Goal: Download file/media

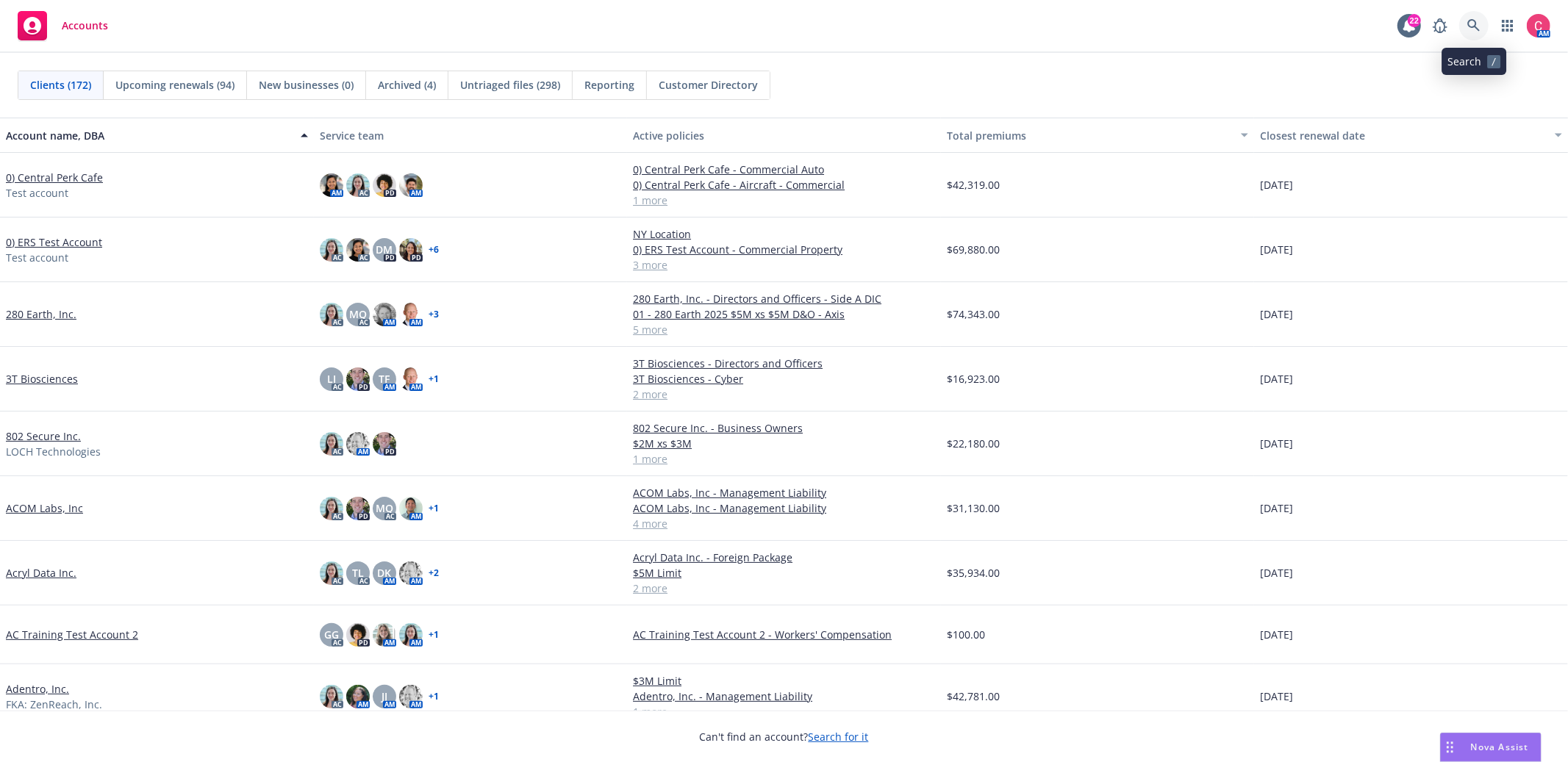
click at [1463, 26] on link at bounding box center [1474, 25] width 29 height 29
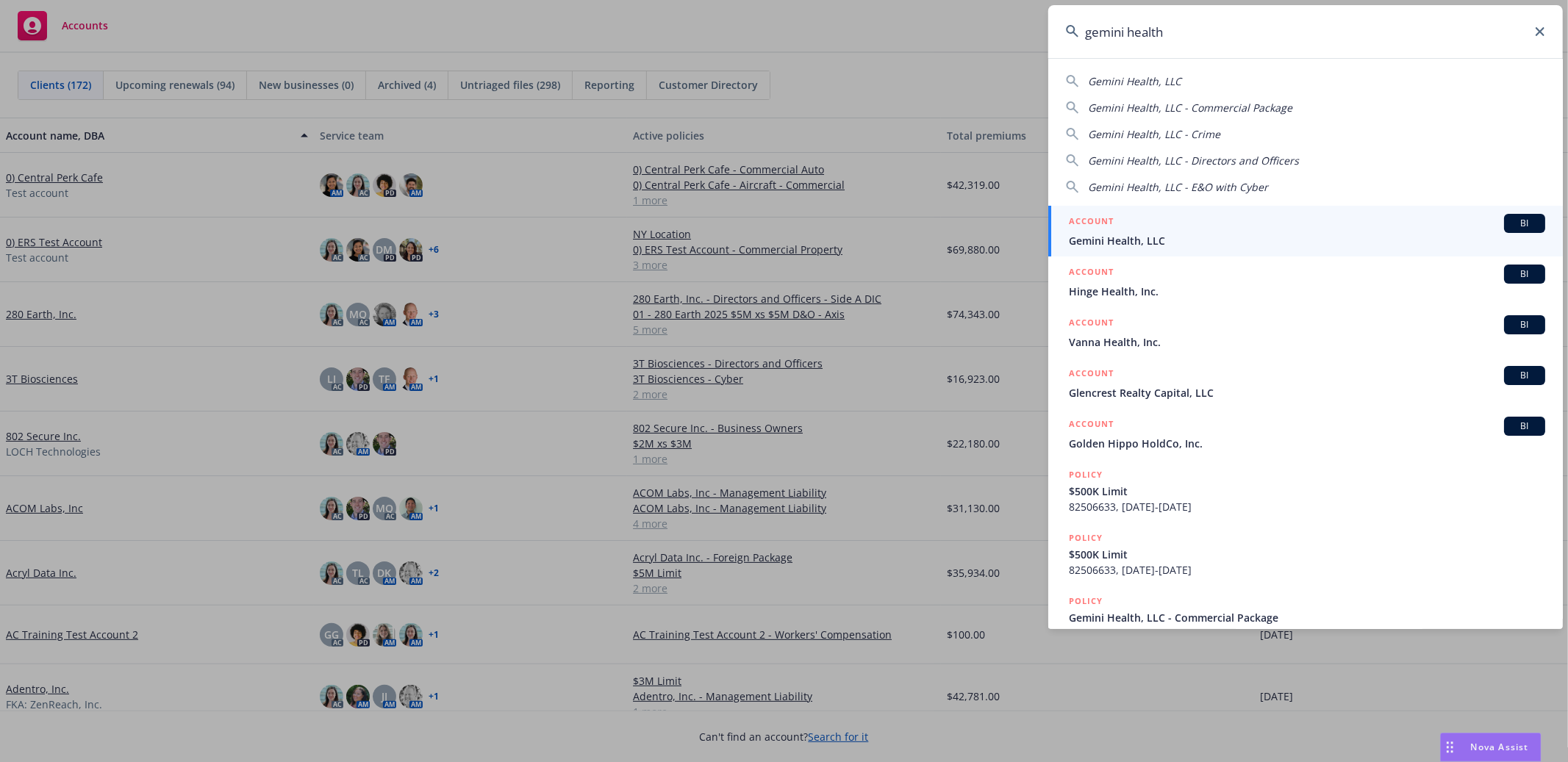
type input "gemini health"
click at [1359, 210] on link "ACCOUNT BI Gemini Health, LLC" at bounding box center [1306, 231] width 515 height 51
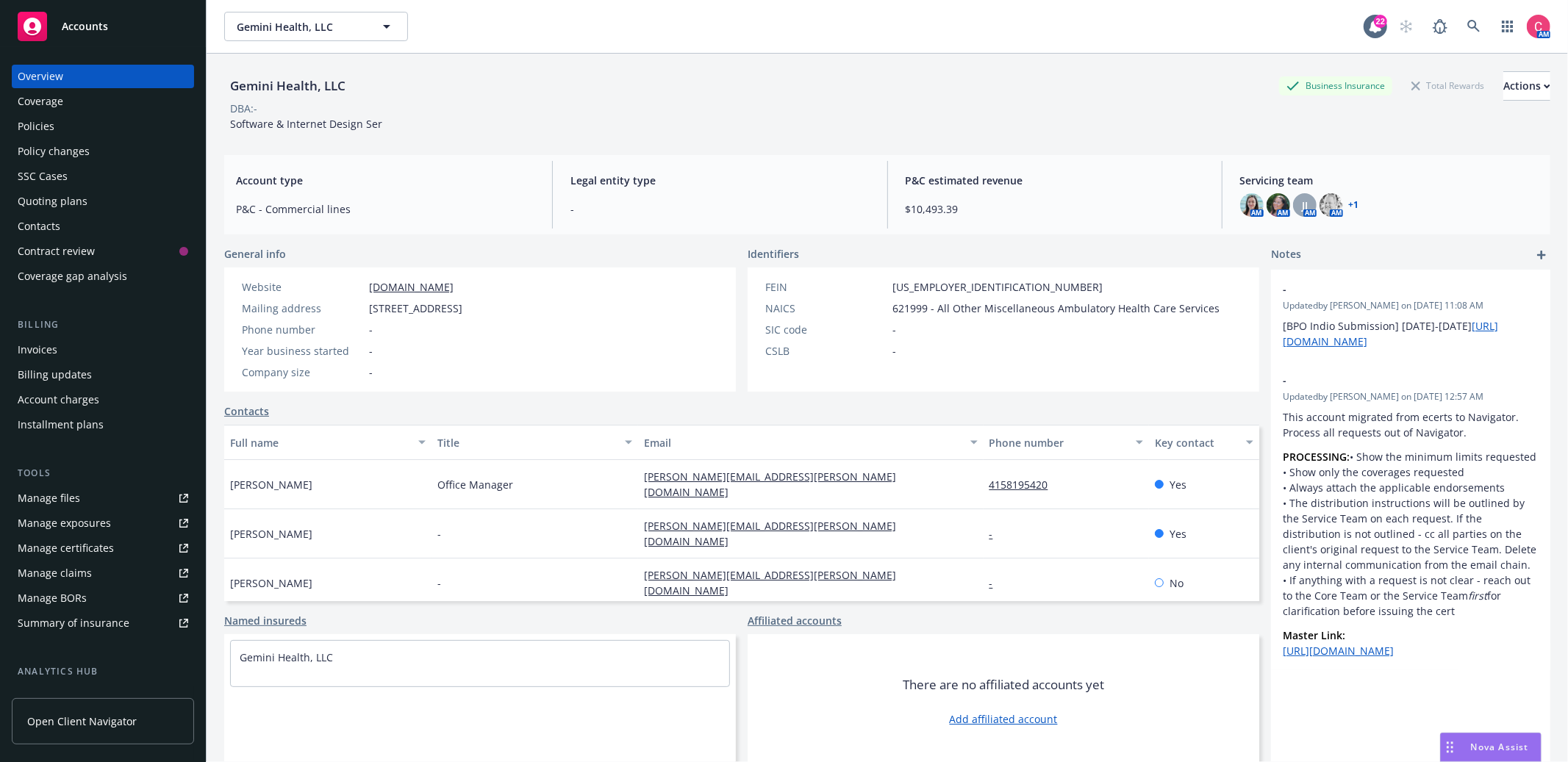
click at [29, 128] on div "Policies" at bounding box center [36, 126] width 37 height 23
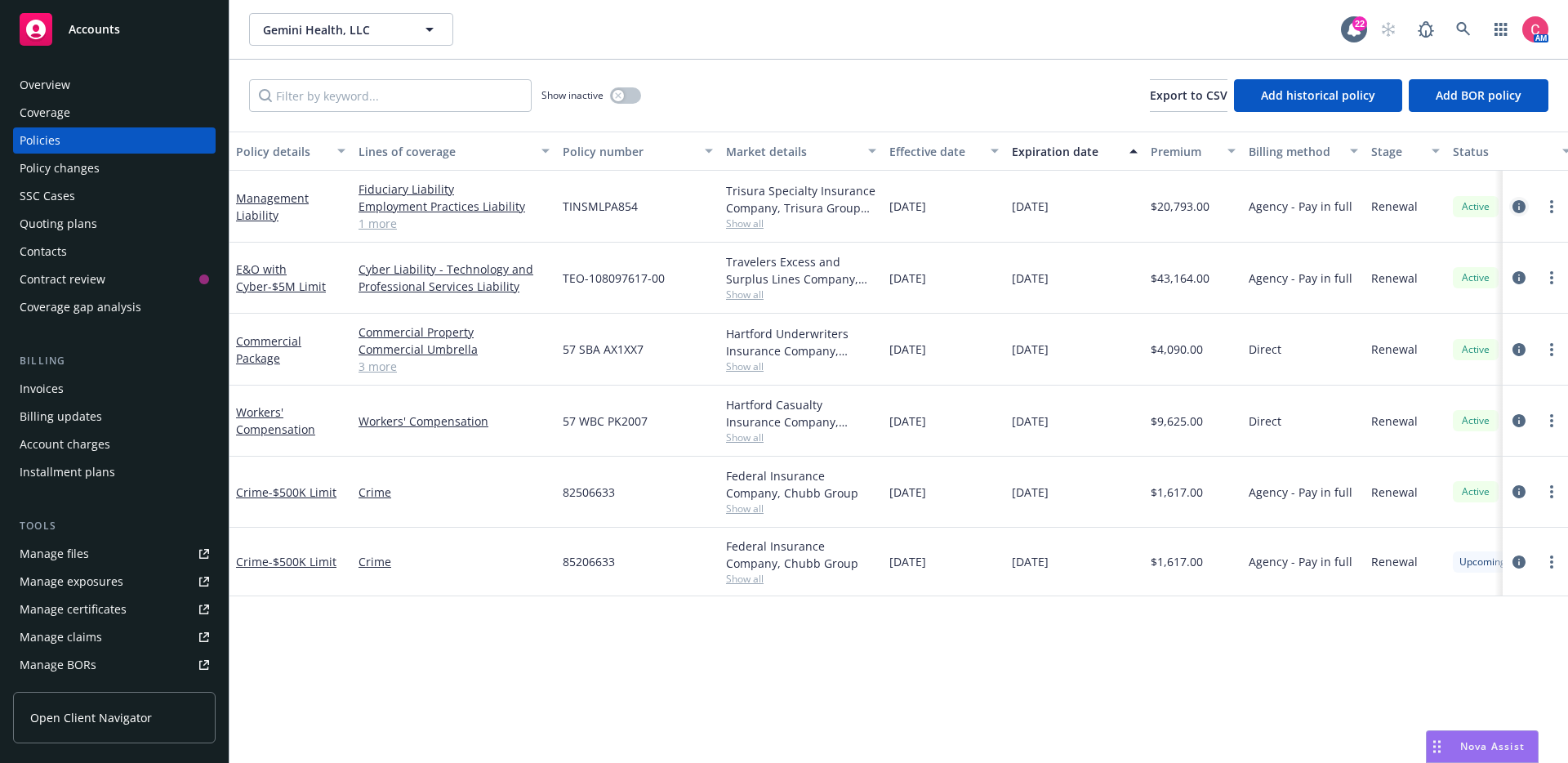
click at [1513, 202] on icon "circleInformation" at bounding box center [1520, 207] width 13 height 13
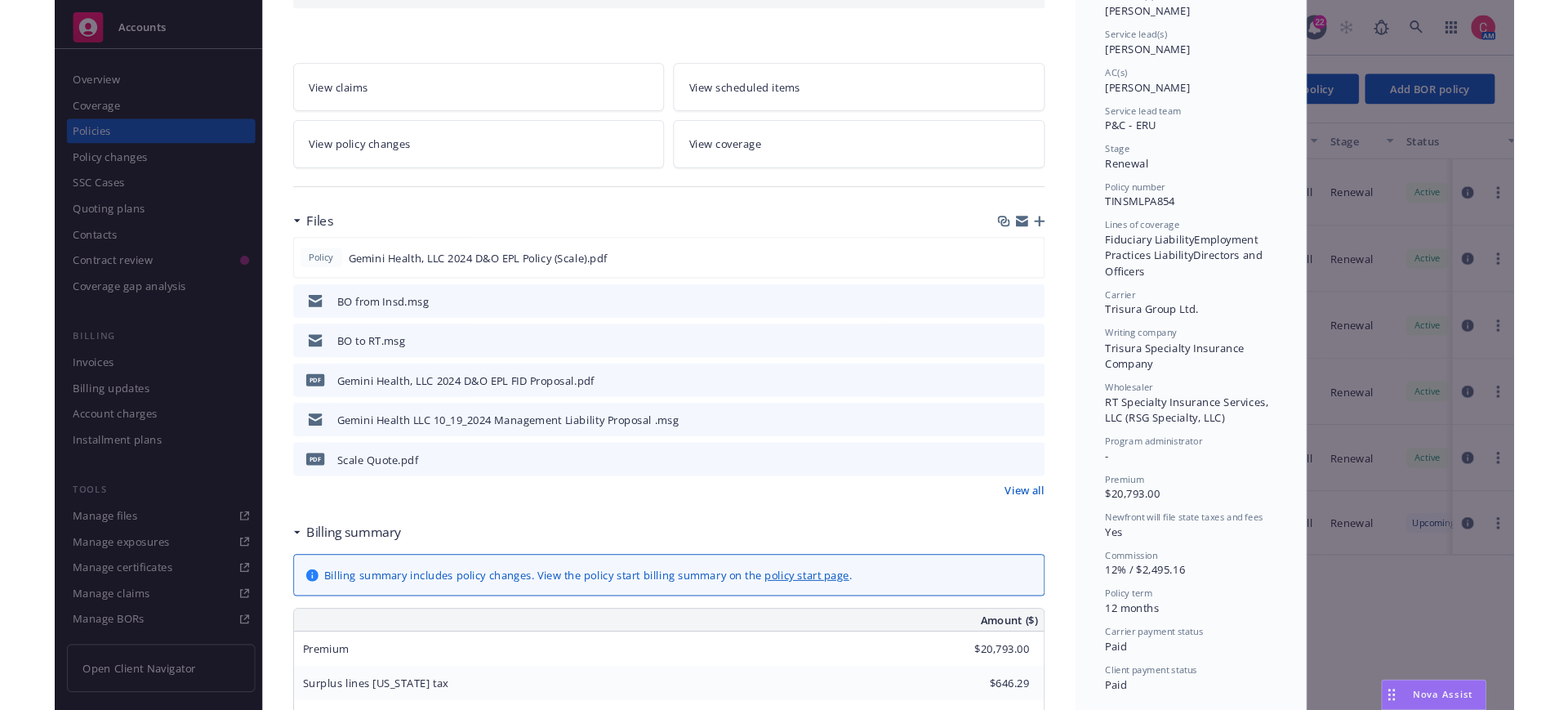
scroll to position [226, 0]
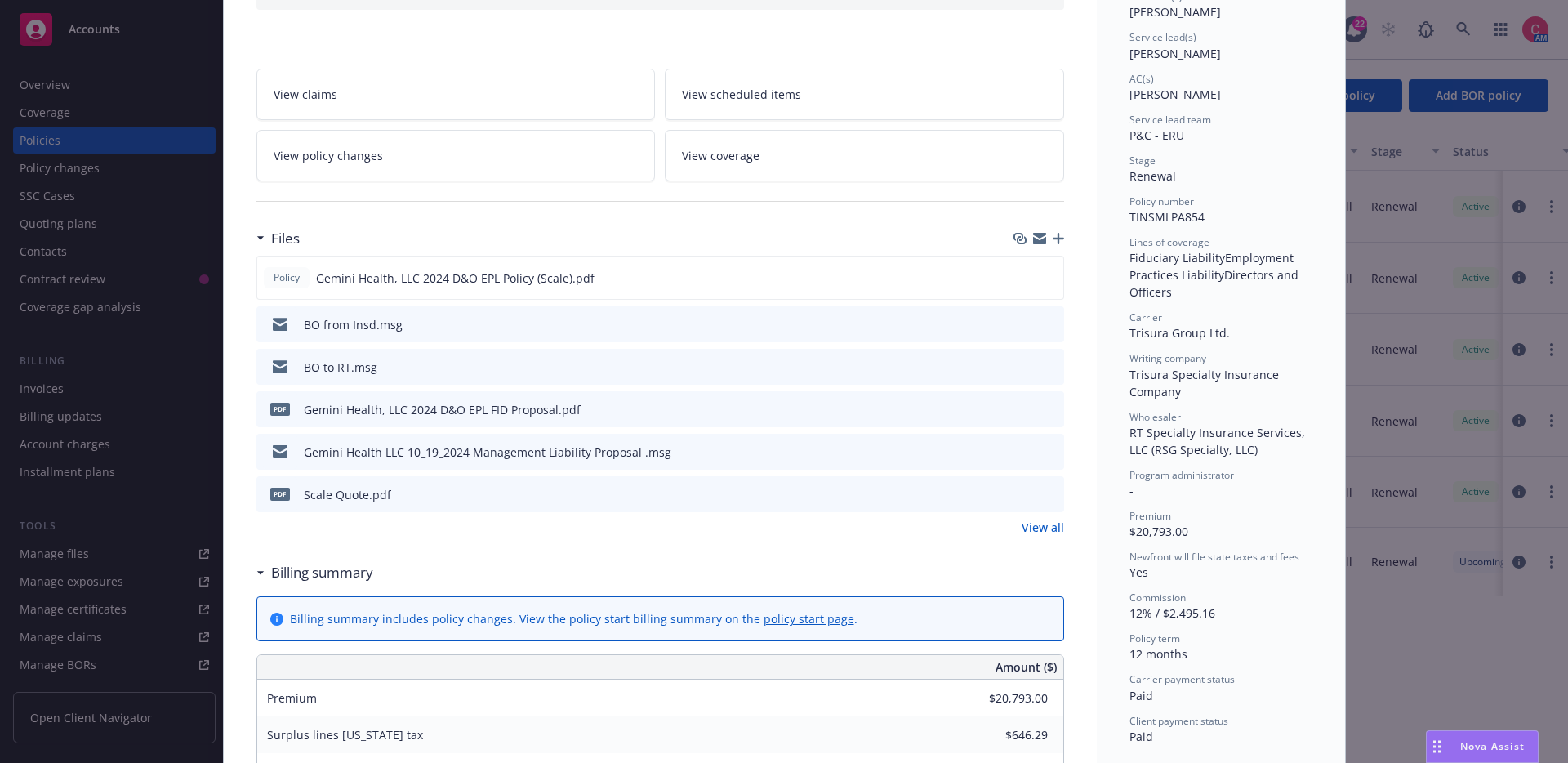
click at [1057, 367] on div "BO to RT.msg" at bounding box center [660, 367] width 808 height 36
click at [1055, 367] on icon "preview file" at bounding box center [1049, 366] width 15 height 11
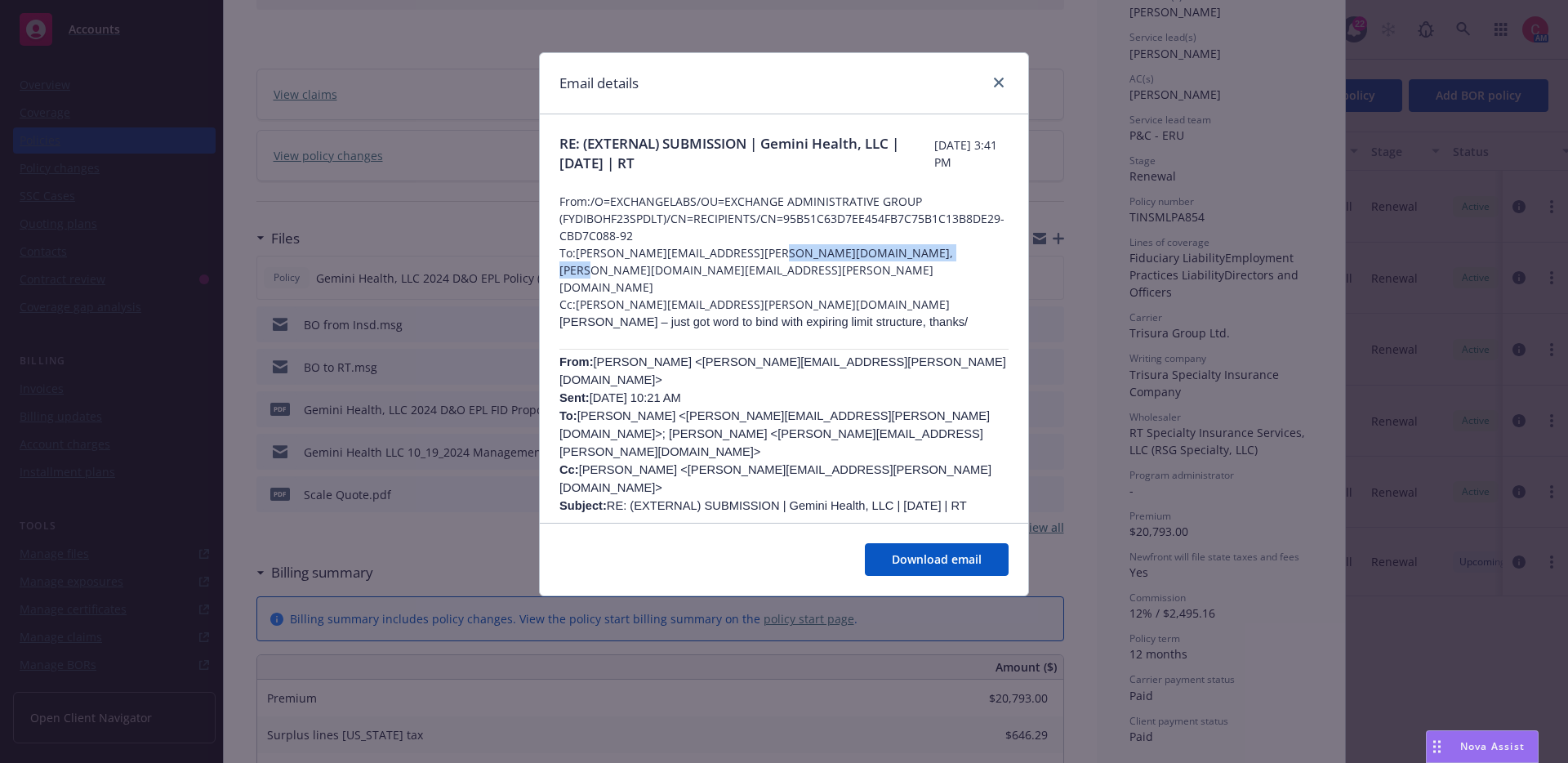
drag, startPoint x: 762, startPoint y: 251, endPoint x: 924, endPoint y: 252, distance: 162.0
click at [924, 252] on span "To: [PERSON_NAME][EMAIL_ADDRESS][PERSON_NAME][DOMAIN_NAME], [PERSON_NAME][DOMAI…" at bounding box center [784, 269] width 449 height 51
copy span "[PERSON_NAME][EMAIL_ADDRESS][PERSON_NAME][DOMAIN_NAME]"
drag, startPoint x: 594, startPoint y: 273, endPoint x: 725, endPoint y: 272, distance: 131.0
click at [725, 296] on span "Cc: [PERSON_NAME][EMAIL_ADDRESS][PERSON_NAME][DOMAIN_NAME]" at bounding box center [784, 304] width 449 height 17
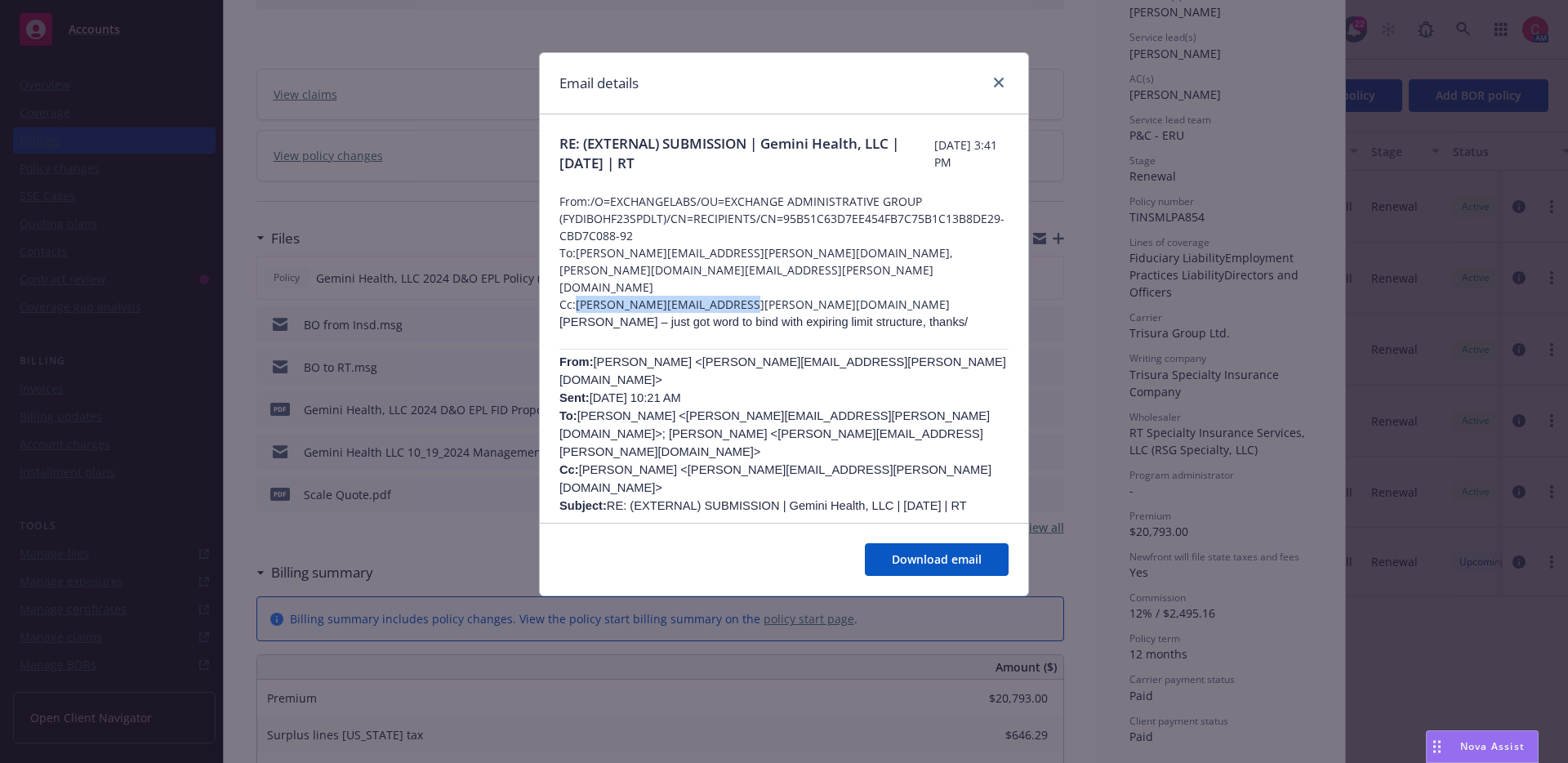
copy span "[PERSON_NAME][EMAIL_ADDRESS][PERSON_NAME][DOMAIN_NAME]"
click at [968, 557] on span "Download email" at bounding box center [937, 559] width 90 height 16
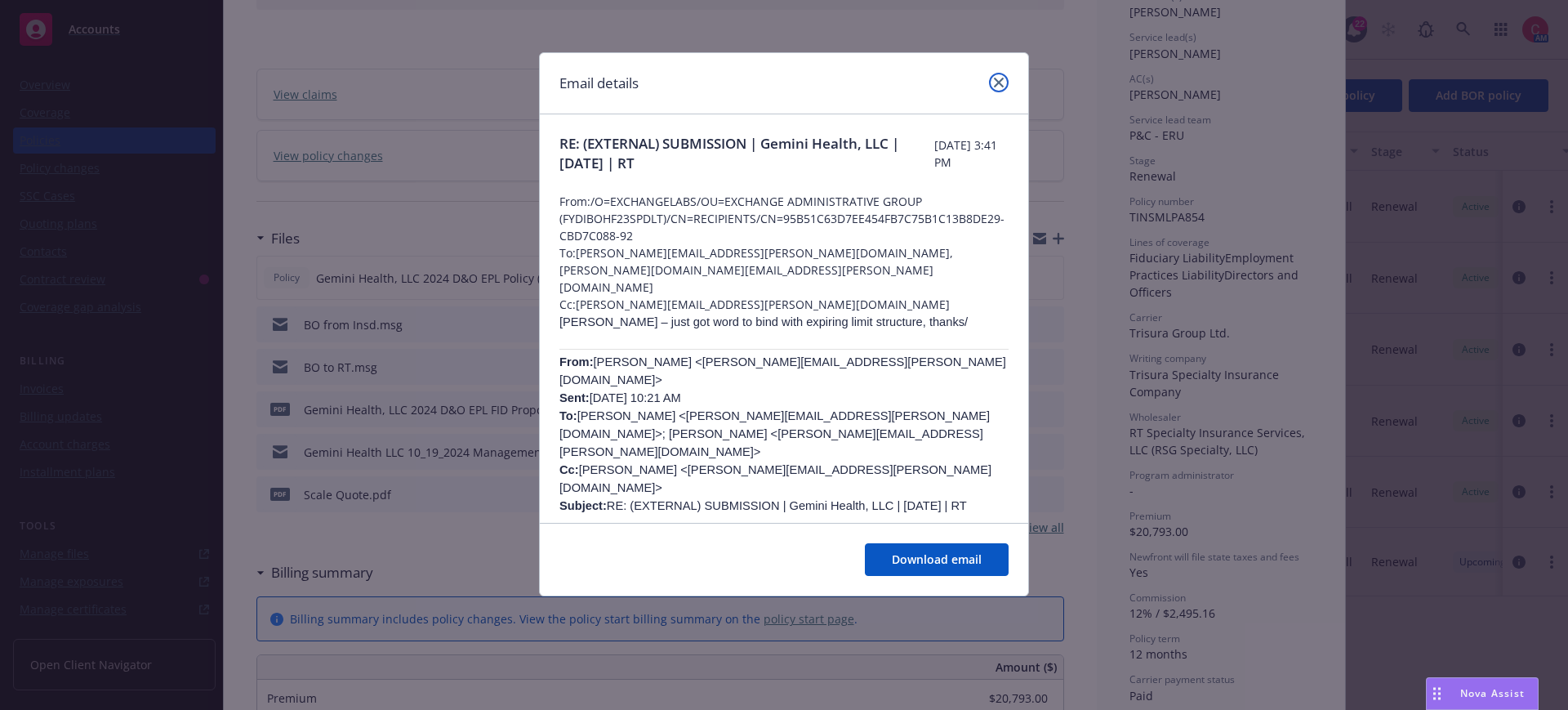
drag, startPoint x: 998, startPoint y: 85, endPoint x: 878, endPoint y: 71, distance: 120.8
click at [998, 85] on icon "close" at bounding box center [999, 83] width 10 height 10
